Goal: Task Accomplishment & Management: Manage account settings

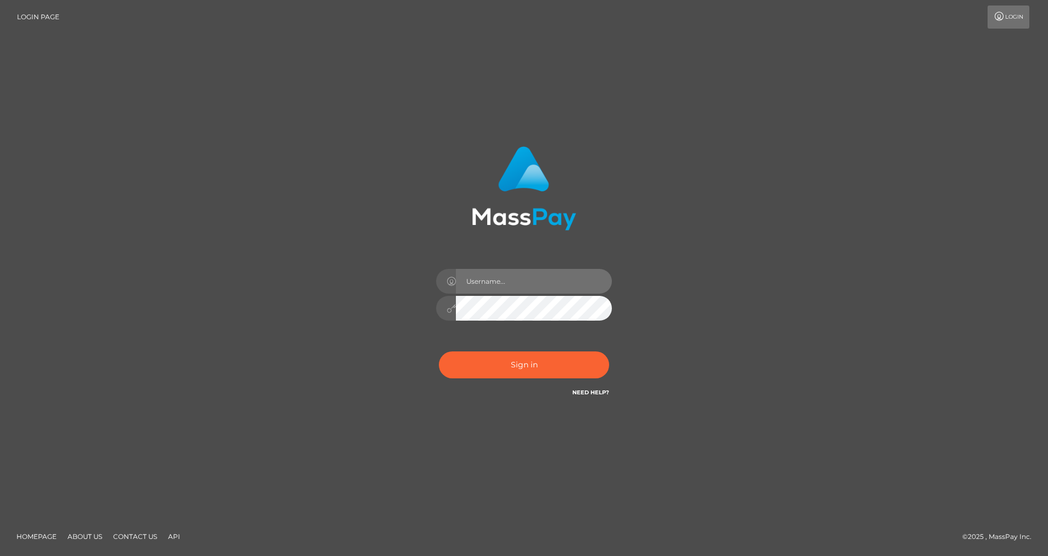
click at [481, 282] on input "text" at bounding box center [534, 281] width 156 height 25
type input "[PERSON_NAME].silversocial"
click at [499, 367] on button "Sign in" at bounding box center [524, 364] width 170 height 27
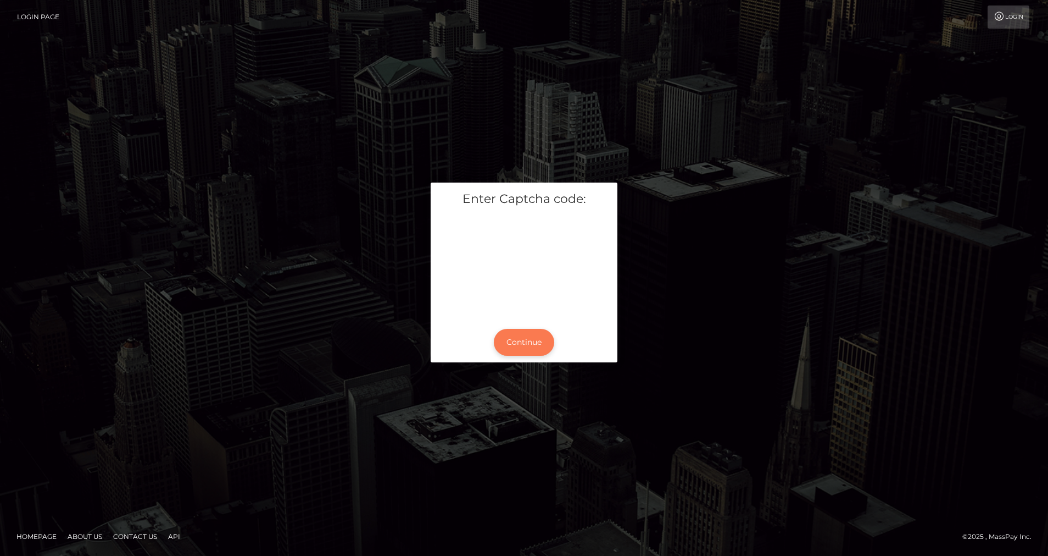
click at [520, 347] on button "Continue" at bounding box center [524, 342] width 60 height 27
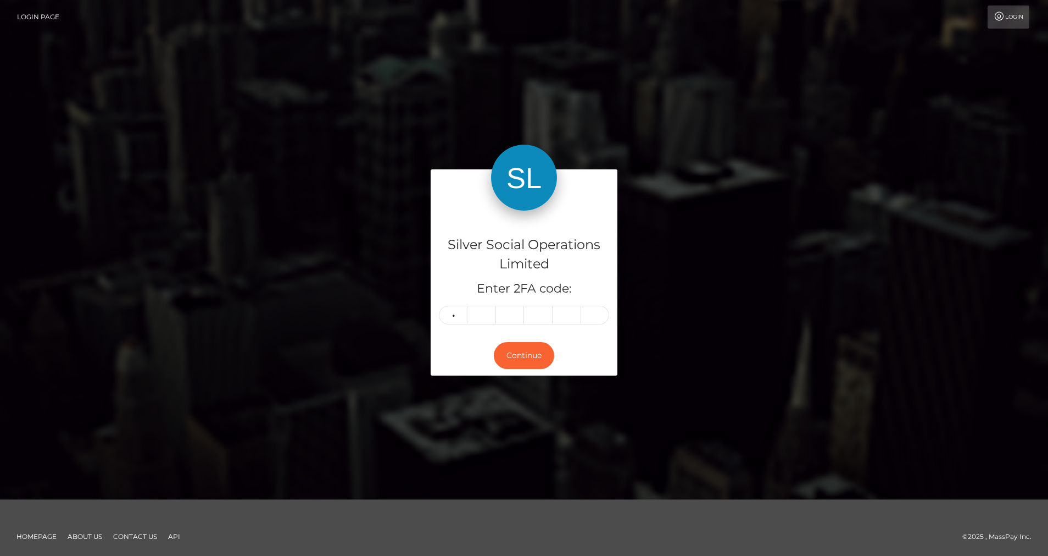
type input "4"
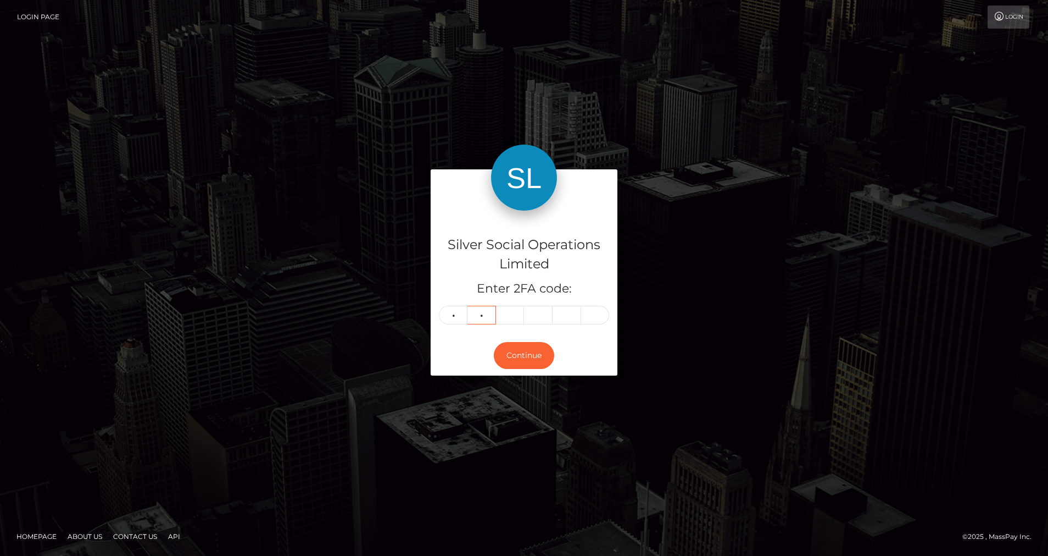
type input "4"
type input "3"
type input "7"
type input "2"
type input "8"
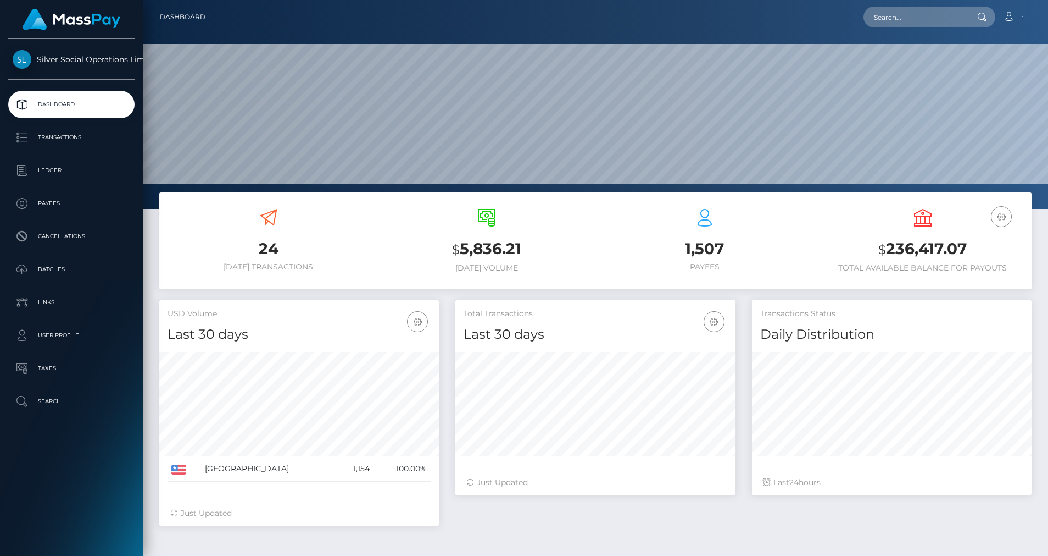
scroll to position [195, 280]
click at [60, 174] on p "Ledger" at bounding box center [72, 170] width 118 height 16
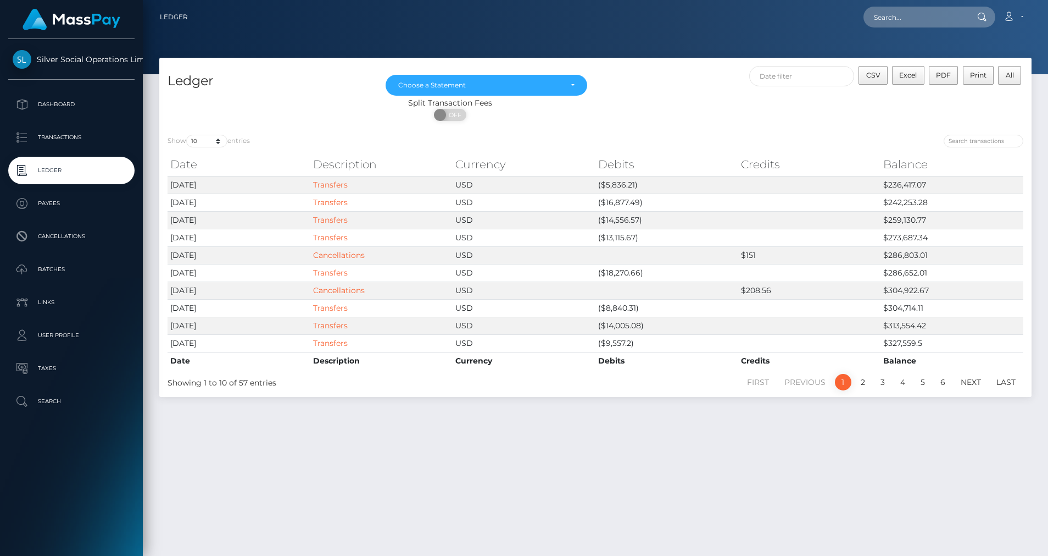
drag, startPoint x: 0, startPoint y: 0, endPoint x: 173, endPoint y: 115, distance: 207.6
click at [173, 115] on div "ON OFF" at bounding box center [450, 118] width 582 height 18
click at [220, 143] on select "10 25 50 100 250" at bounding box center [206, 141] width 41 height 13
select select "50"
click at [187, 135] on select "10 25 50 100 250" at bounding box center [206, 141] width 41 height 13
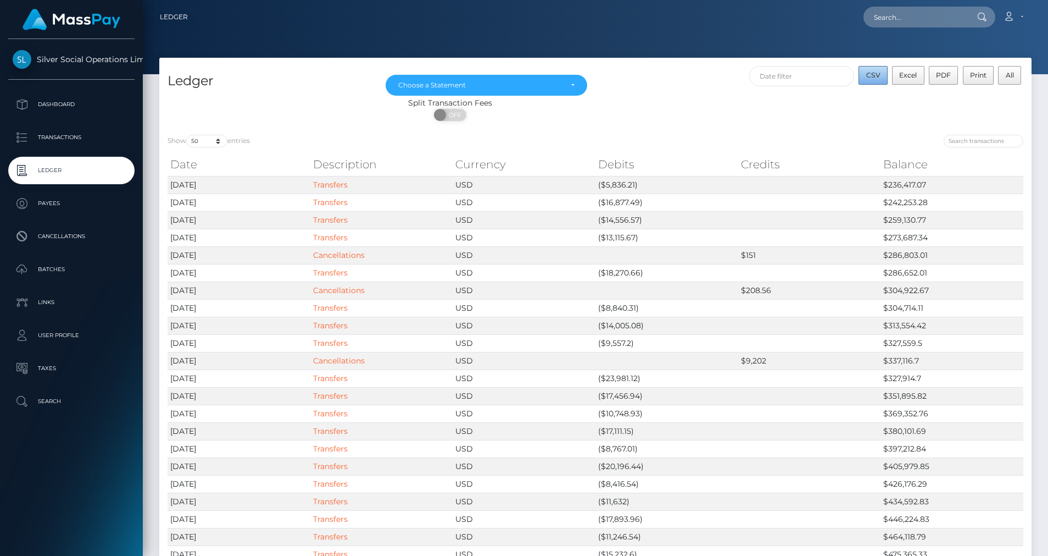
click at [878, 80] on button "CSV" at bounding box center [873, 75] width 29 height 19
click at [508, 89] on div "Choose a Statement" at bounding box center [480, 85] width 164 height 9
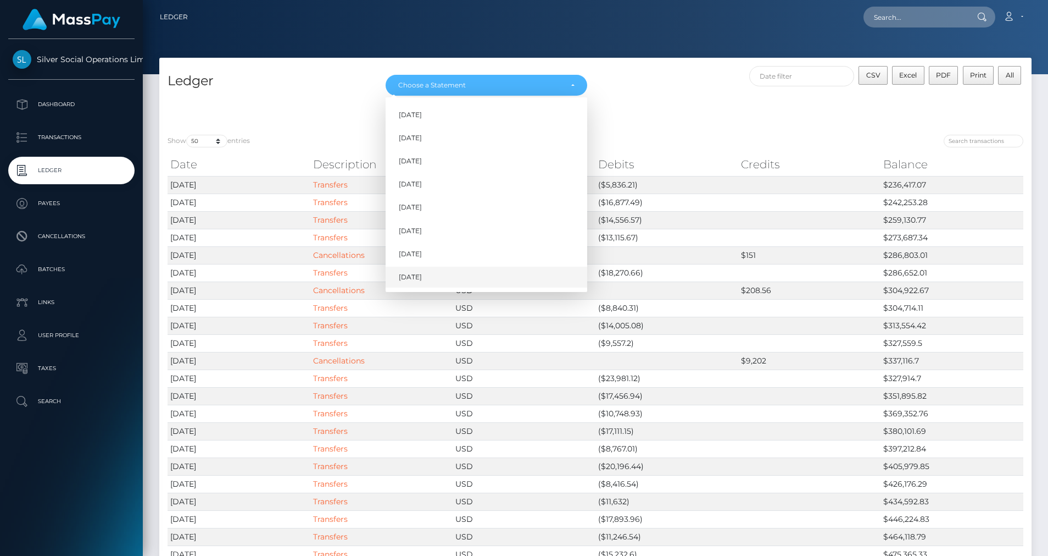
click at [407, 280] on span "Aug 2025" at bounding box center [410, 277] width 23 height 10
select select "Aug 2025"
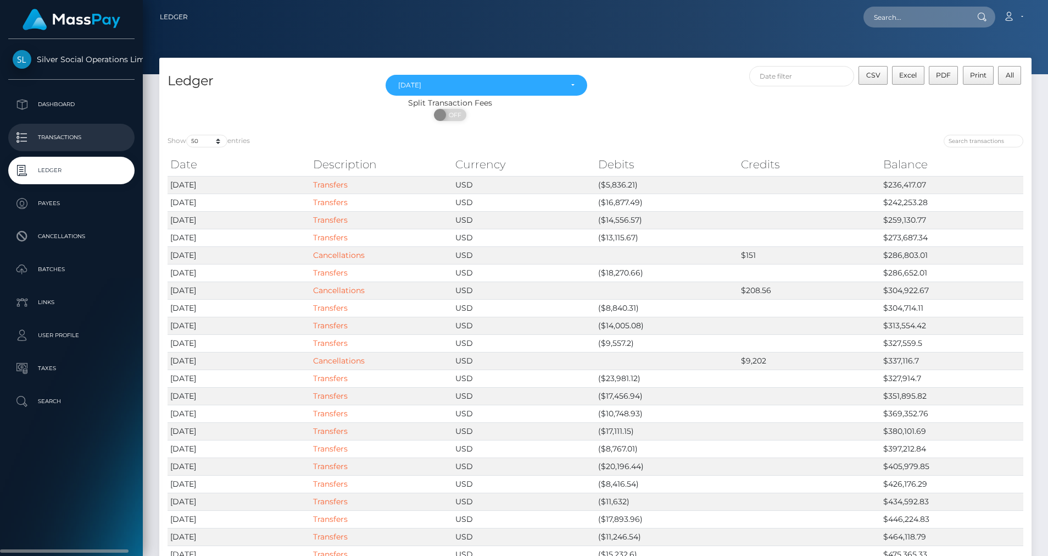
click at [75, 137] on p "Transactions" at bounding box center [72, 137] width 118 height 16
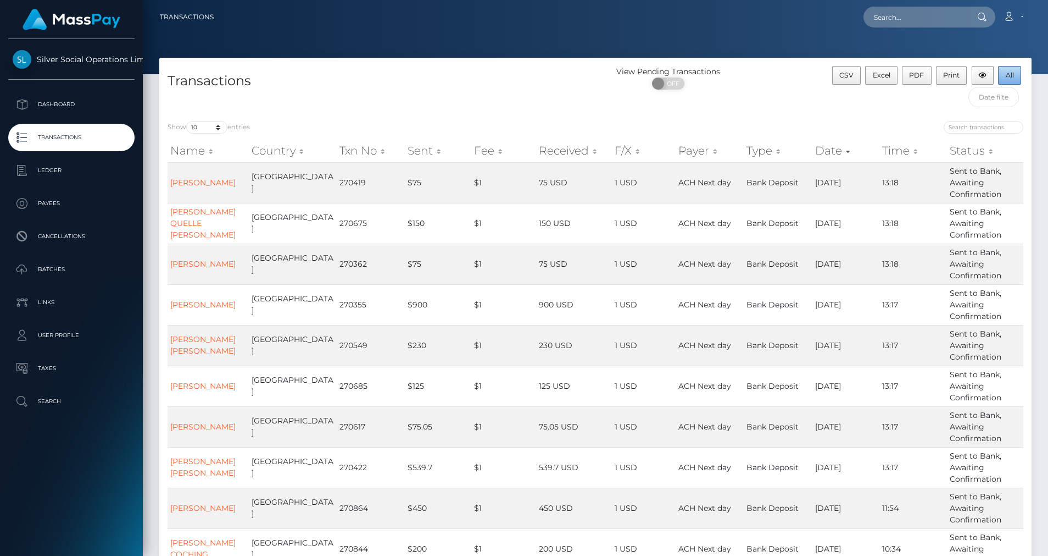
click at [1013, 72] on span "All" at bounding box center [1010, 75] width 8 height 8
click at [482, 71] on h4 "Transactions" at bounding box center [378, 80] width 420 height 19
